Goal: Understand process/instructions: Learn how to perform a task or action

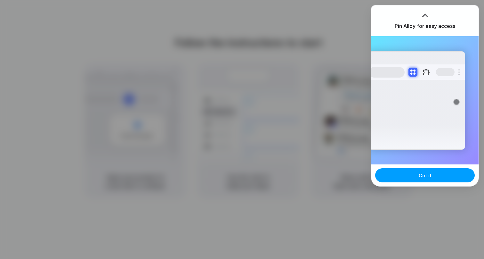
click at [422, 172] on span "Got it" at bounding box center [425, 175] width 13 height 7
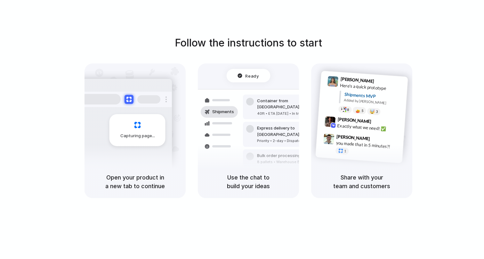
click at [278, 16] on div "Follow the instructions to start Capturing page Open your product in a new tab …" at bounding box center [248, 136] width 497 height 272
click at [229, 195] on div "Use the chat to build your ideas" at bounding box center [248, 181] width 101 height 33
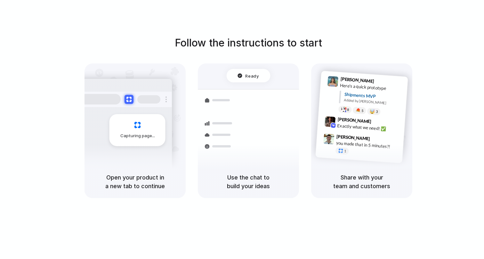
click at [244, 77] on div "Ready" at bounding box center [248, 75] width 21 height 6
click at [165, 117] on div "Capturing page" at bounding box center [124, 128] width 97 height 98
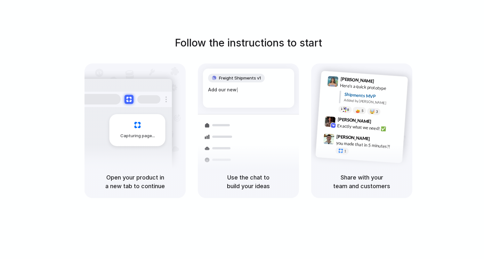
click at [359, 104] on div "[PERSON_NAME] 9:41 AM Here's a quick prototype Shipments MVP Added by [PERSON_N…" at bounding box center [370, 97] width 68 height 40
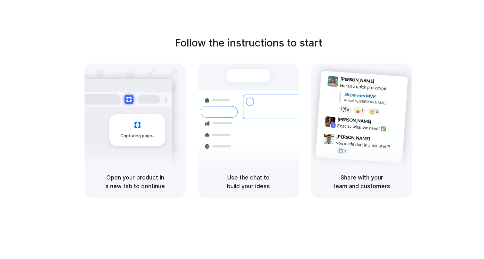
click at [425, 47] on div "Follow the instructions to start Capturing page Open your product in a new tab …" at bounding box center [248, 116] width 484 height 163
